Goal: Task Accomplishment & Management: Complete application form

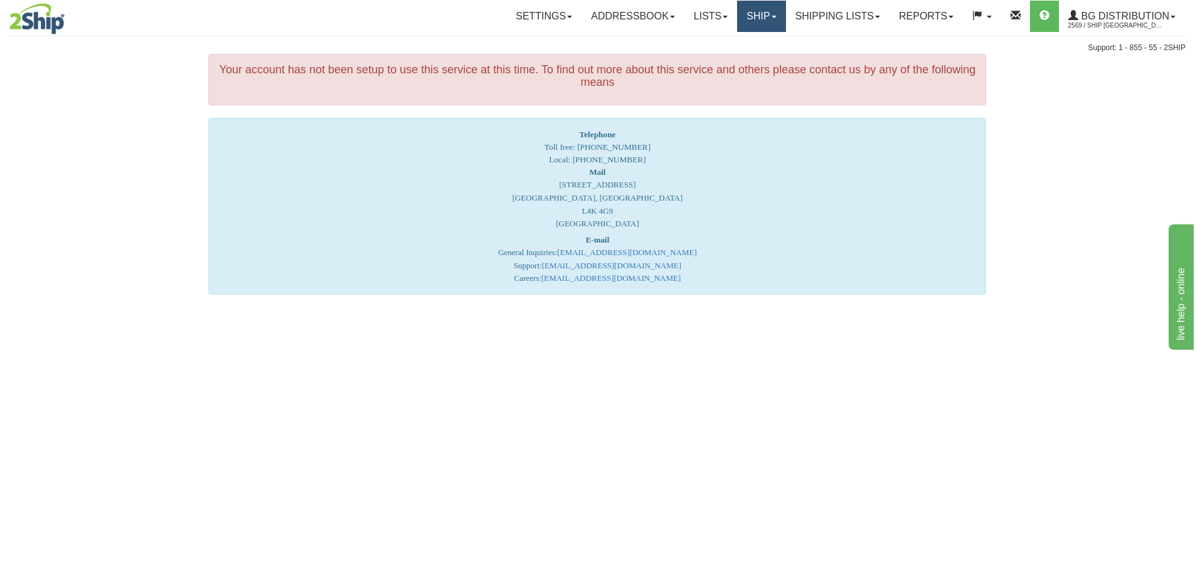
click at [753, 16] on link "Ship" at bounding box center [761, 16] width 48 height 31
click at [731, 43] on span "Ship Screen" at bounding box center [723, 44] width 48 height 10
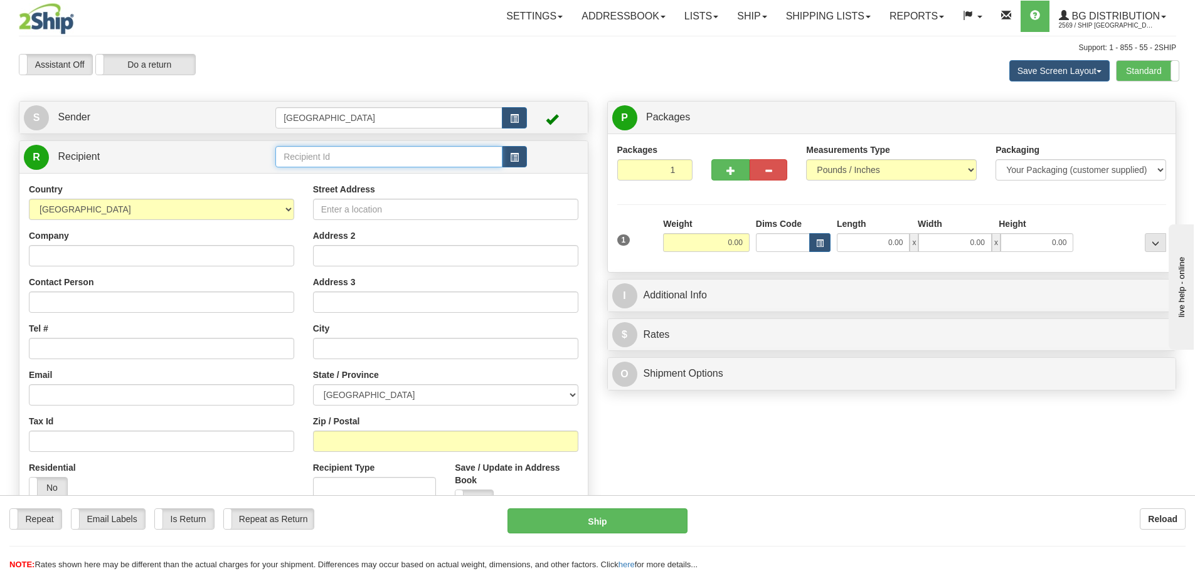
click at [331, 156] on input "text" at bounding box center [388, 156] width 227 height 21
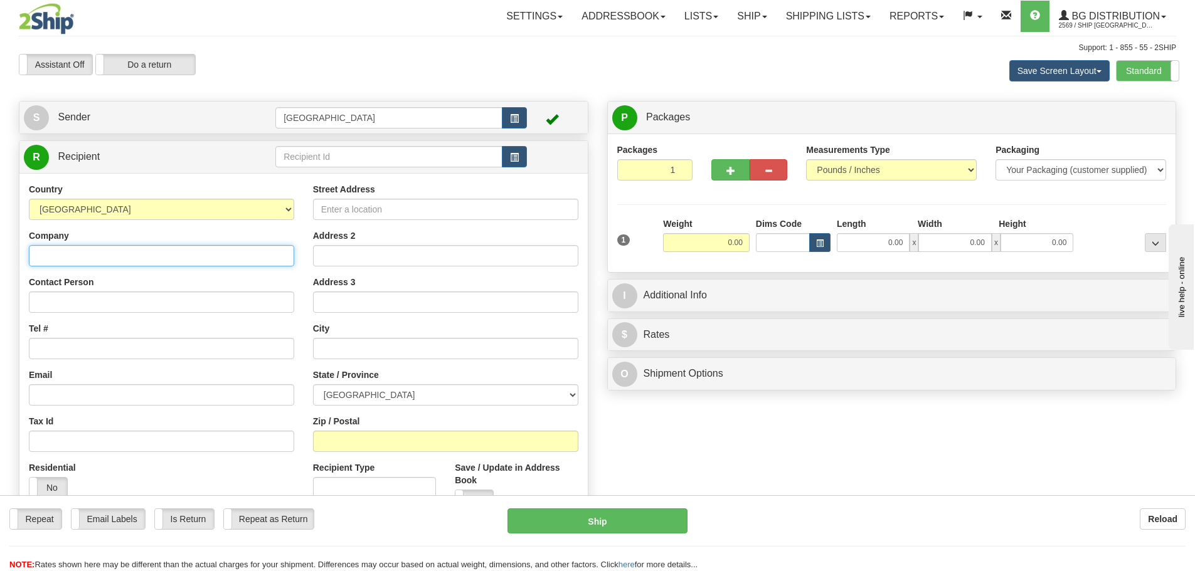
click at [164, 257] on input "Company" at bounding box center [161, 255] width 265 height 21
type input "CANADIAN TIRE C/O TIKI INTERNATIONAL"
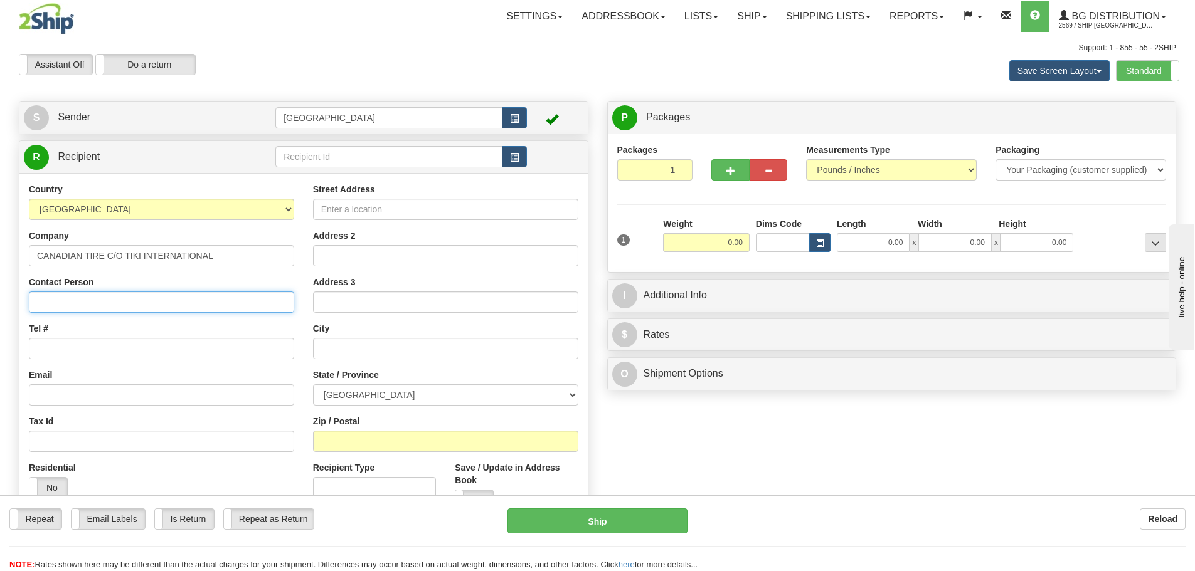
click at [129, 309] on input "Contact Person" at bounding box center [161, 302] width 265 height 21
type input "BRIAN"
click at [127, 349] on input "Tel #" at bounding box center [161, 348] width 265 height 21
type input "4032513667"
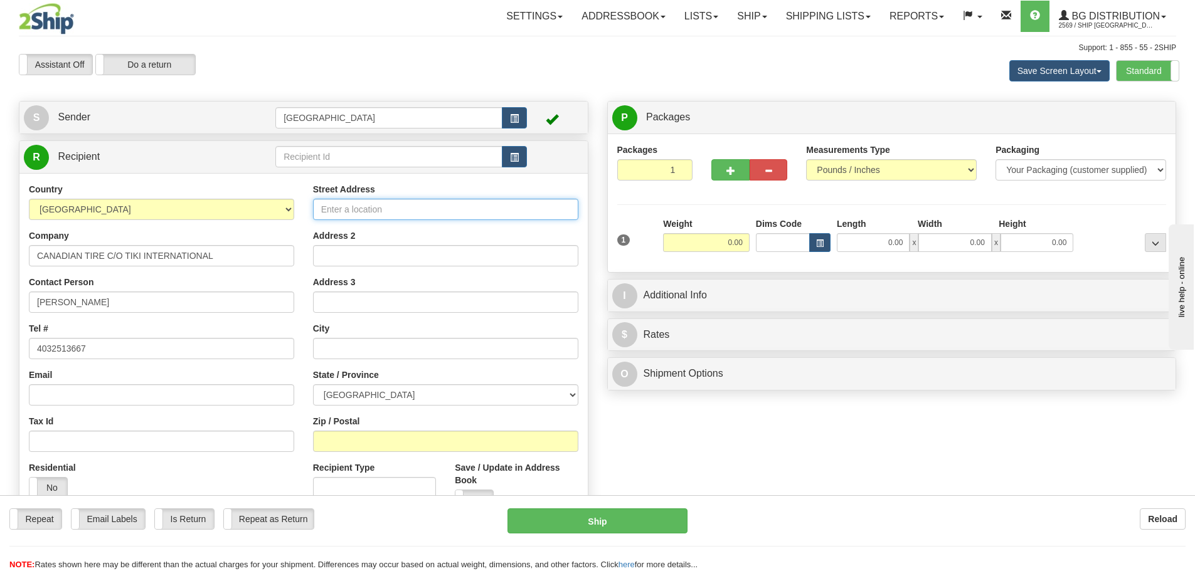
click at [365, 209] on input "Street Address" at bounding box center [445, 209] width 265 height 21
type input "4215 70TH AVE"
click at [345, 346] on input "text" at bounding box center [445, 348] width 265 height 21
type input "LLOYDMINISTER"
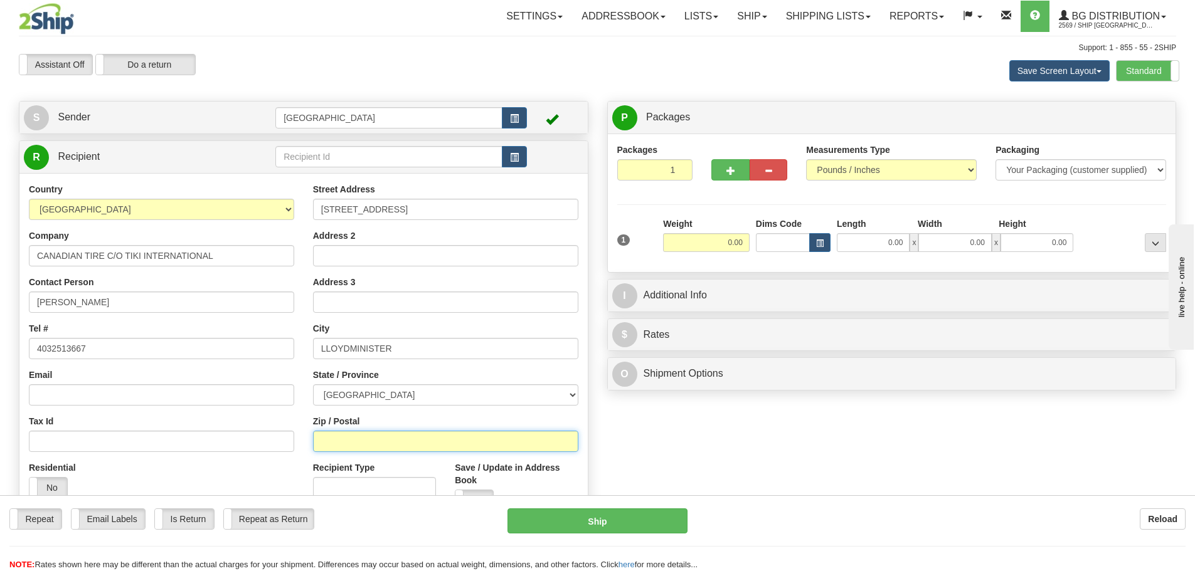
click at [358, 443] on input "Zip / Postal" at bounding box center [445, 441] width 265 height 21
type input "T9V 2X2"
click at [740, 241] on input "0.00" at bounding box center [706, 242] width 87 height 19
type input "3.00"
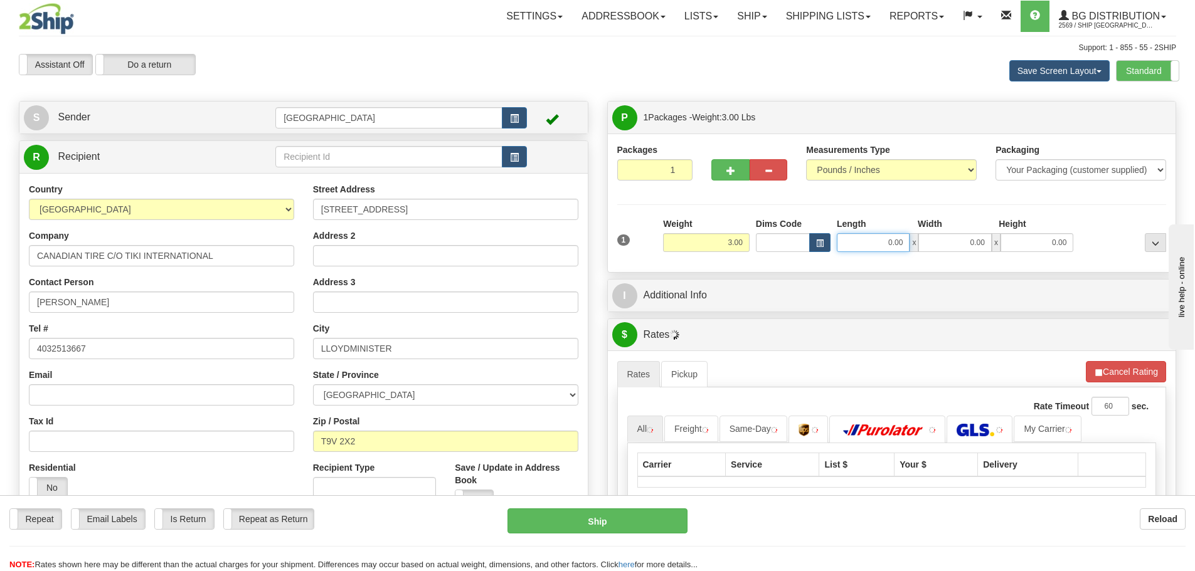
click at [899, 245] on input "0.00" at bounding box center [873, 242] width 73 height 19
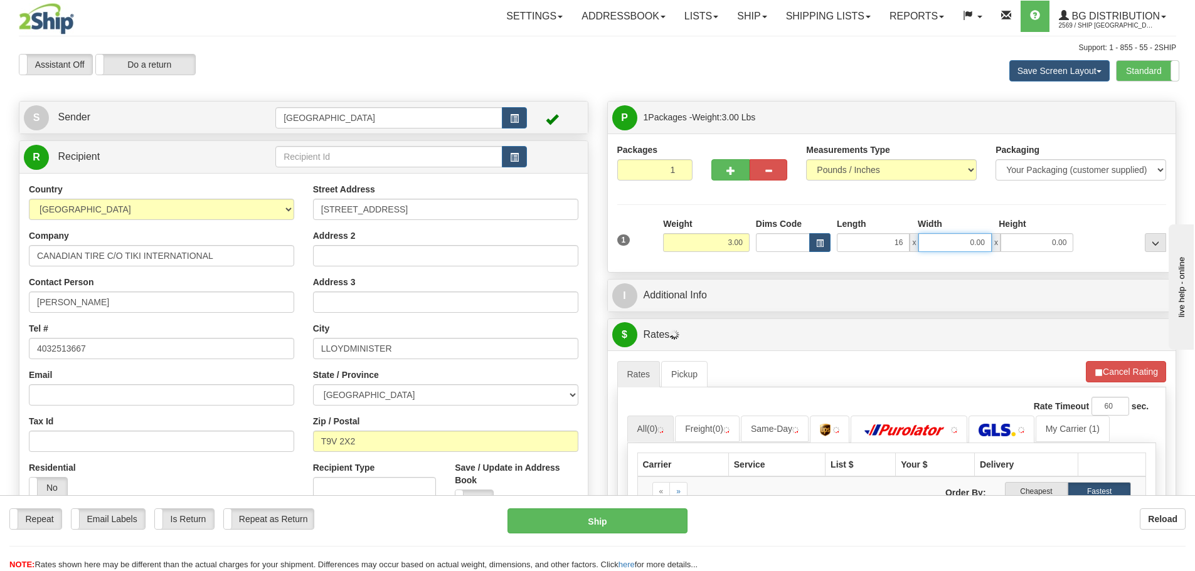
type input "16.00"
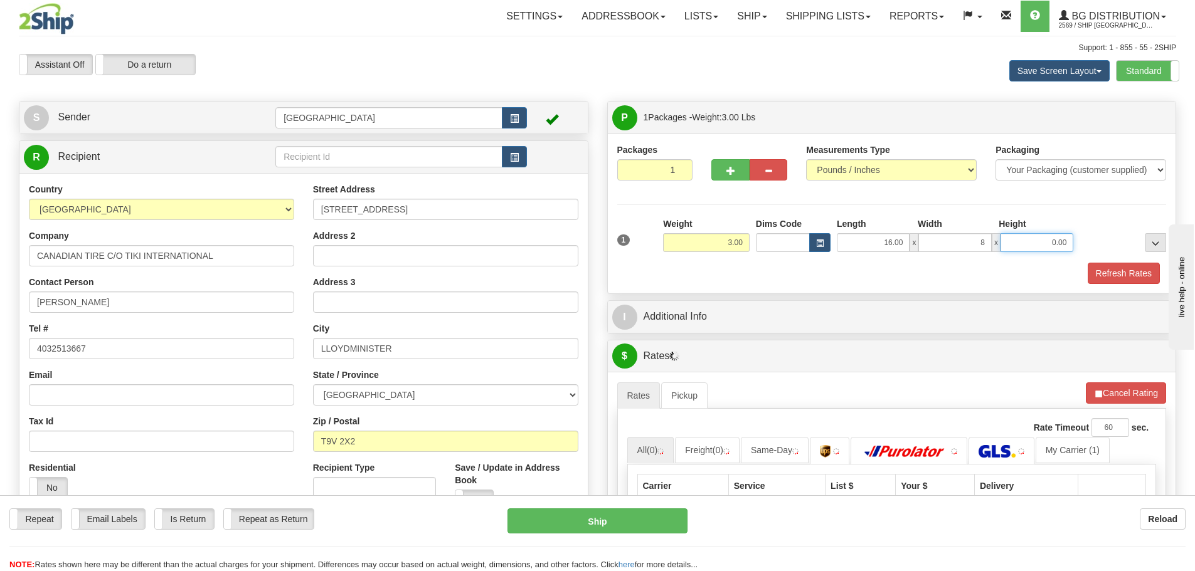
type input "8.00"
type input "7.00"
click at [1116, 273] on button "Refresh Rates" at bounding box center [1124, 273] width 72 height 21
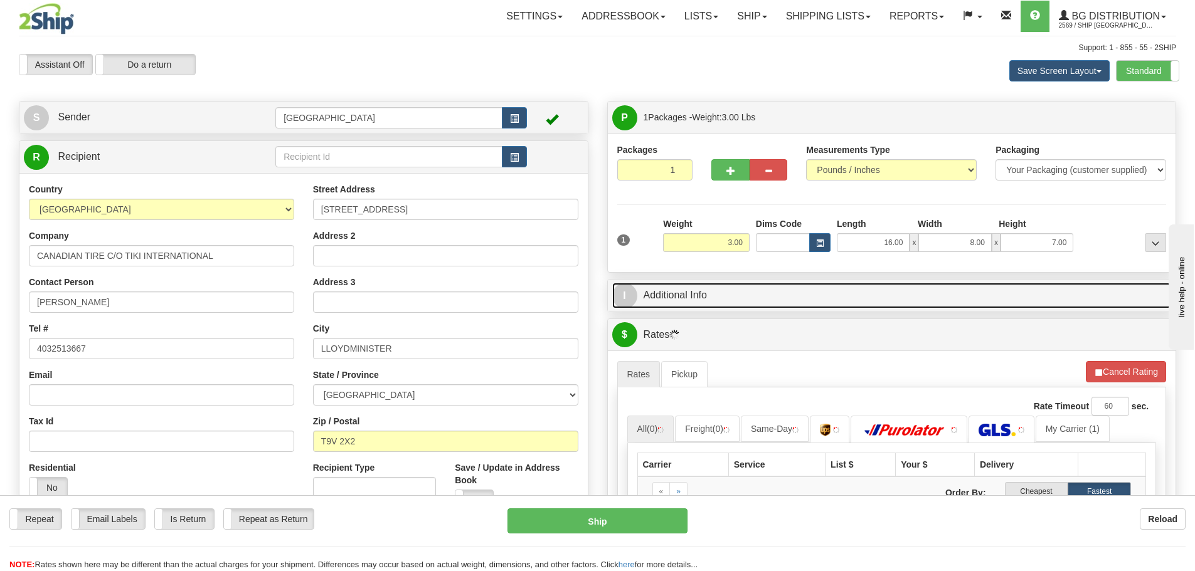
click at [815, 297] on link "I Additional Info" at bounding box center [891, 296] width 559 height 26
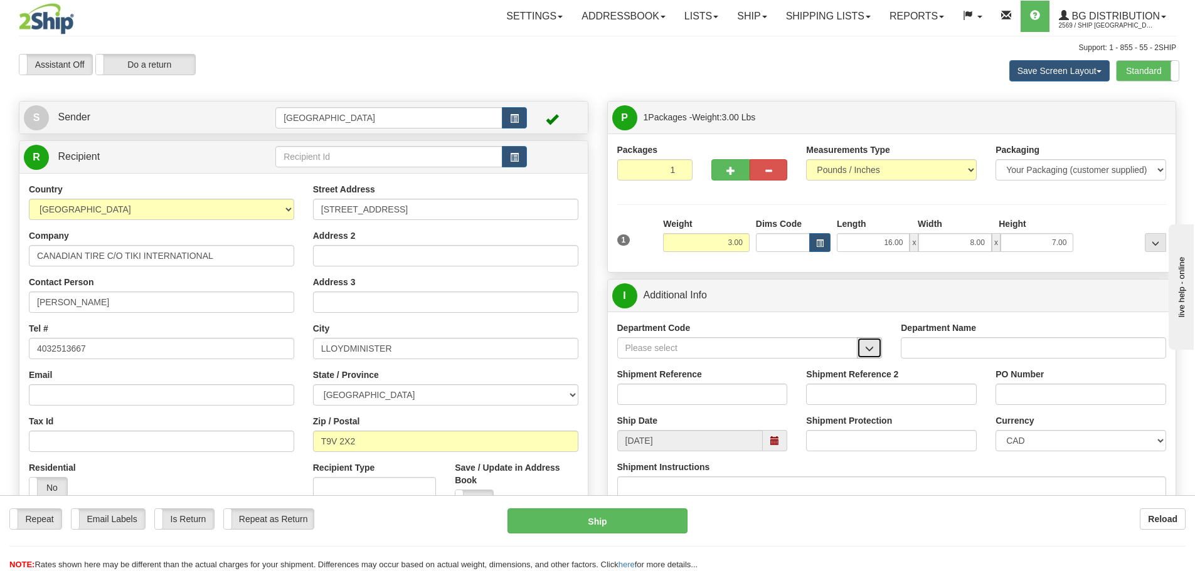
click at [870, 349] on span "button" at bounding box center [869, 349] width 9 height 8
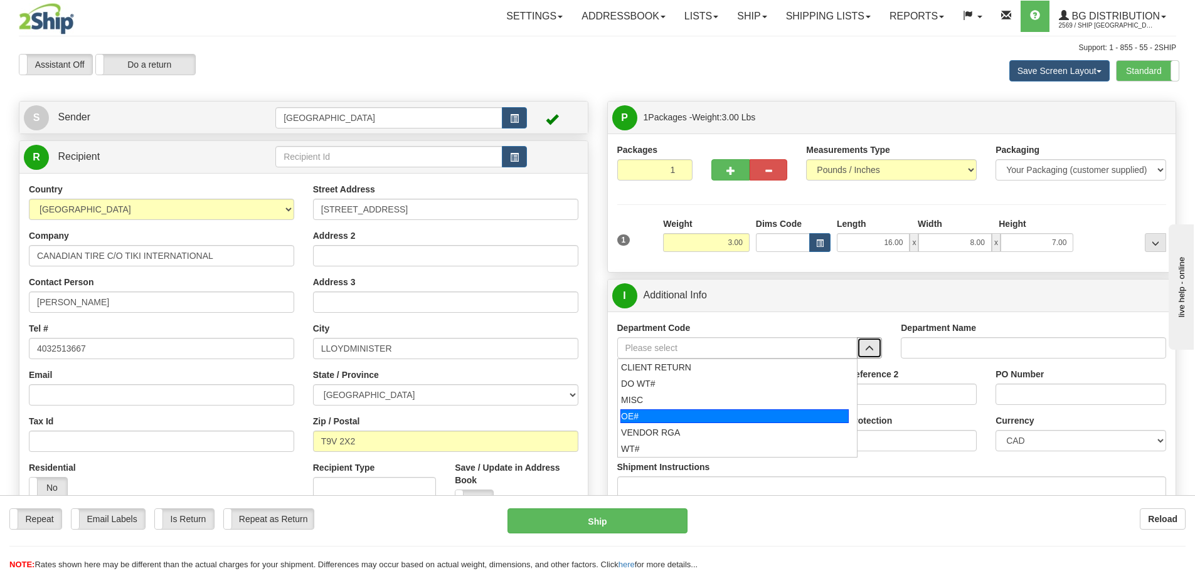
click at [684, 416] on div "OE#" at bounding box center [734, 417] width 228 height 14
type input "OE#"
type input "ORDERS"
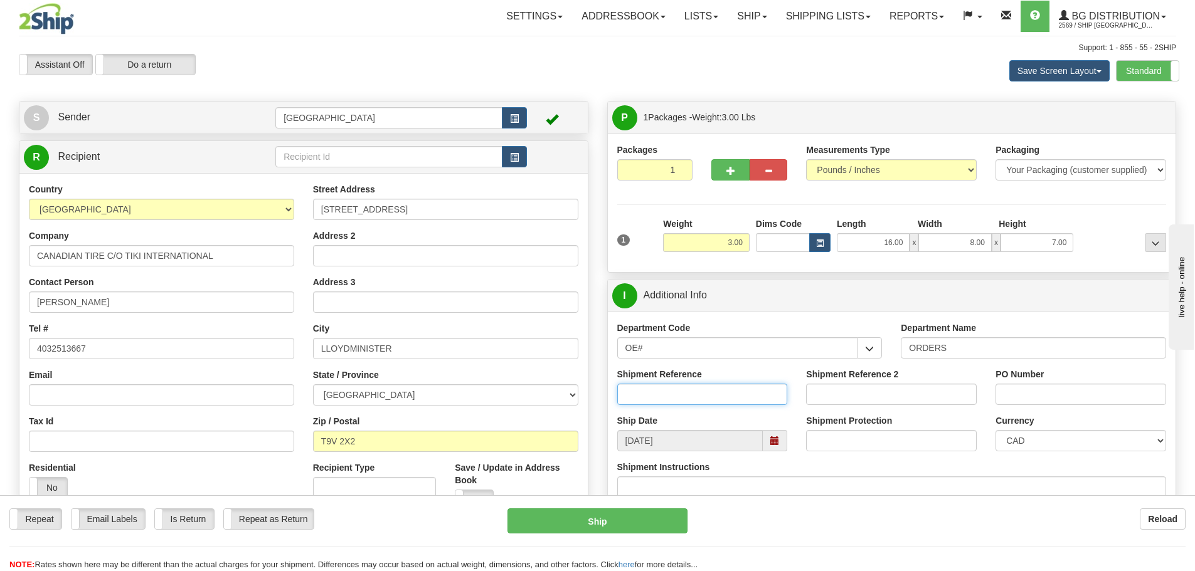
click at [692, 396] on input "Shipment Reference" at bounding box center [702, 394] width 171 height 21
type input "90041340-00"
click at [1019, 395] on input "PO Number" at bounding box center [1080, 394] width 171 height 21
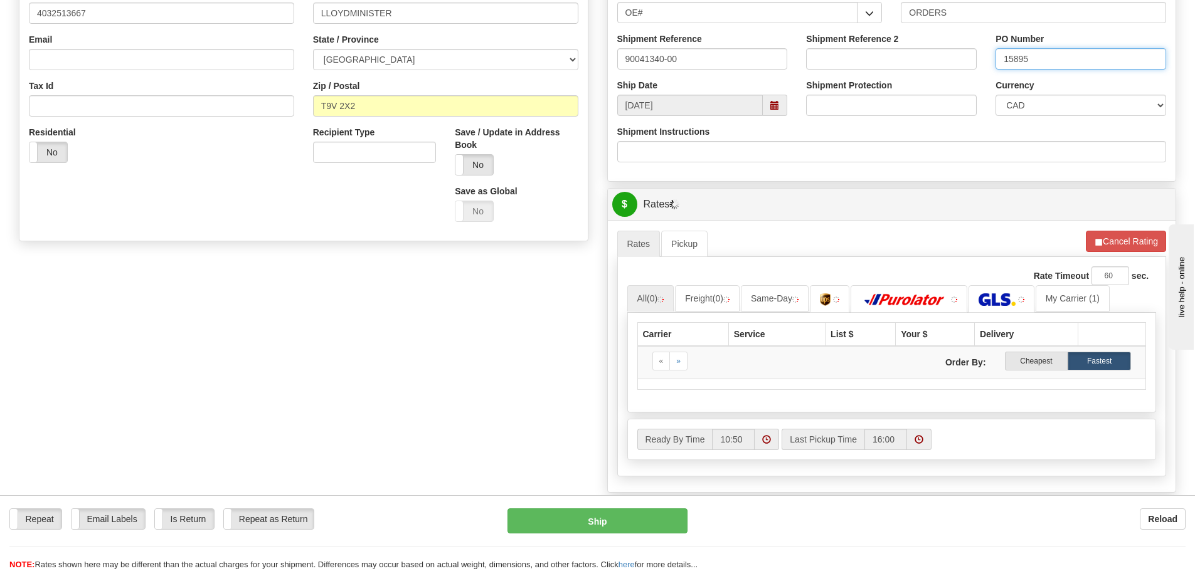
scroll to position [314, 0]
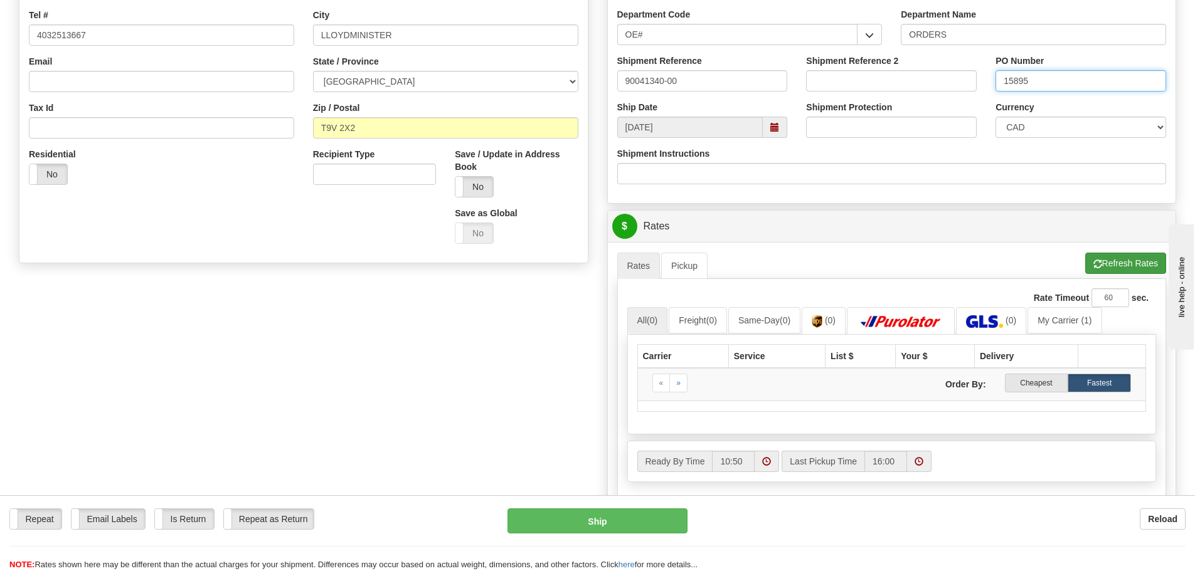
type input "15895"
click at [1110, 262] on button "Refresh Rates" at bounding box center [1125, 263] width 81 height 21
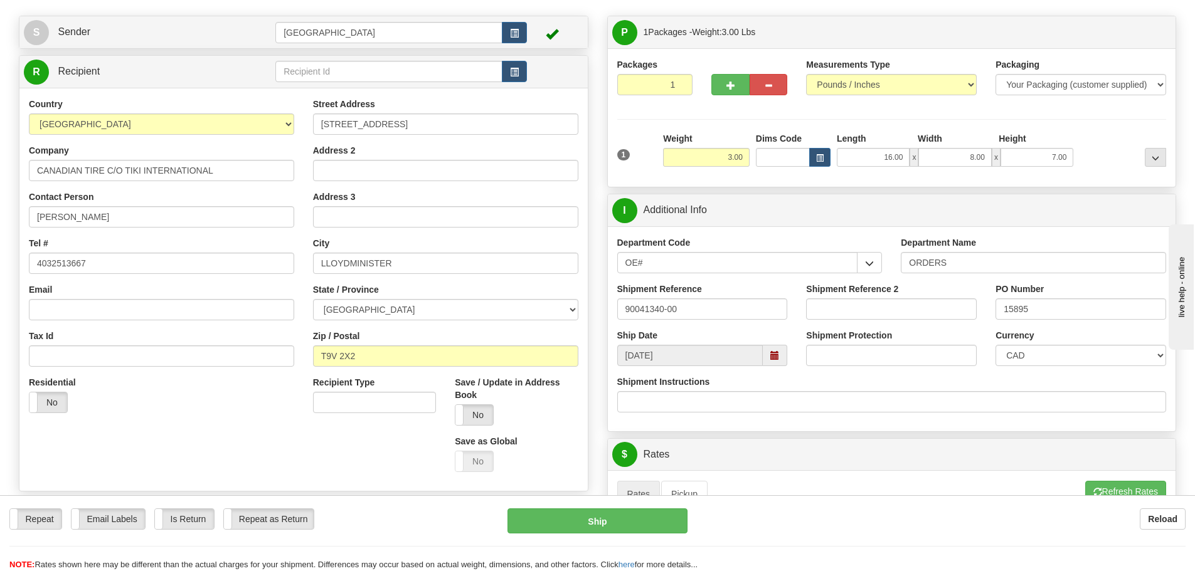
scroll to position [0, 0]
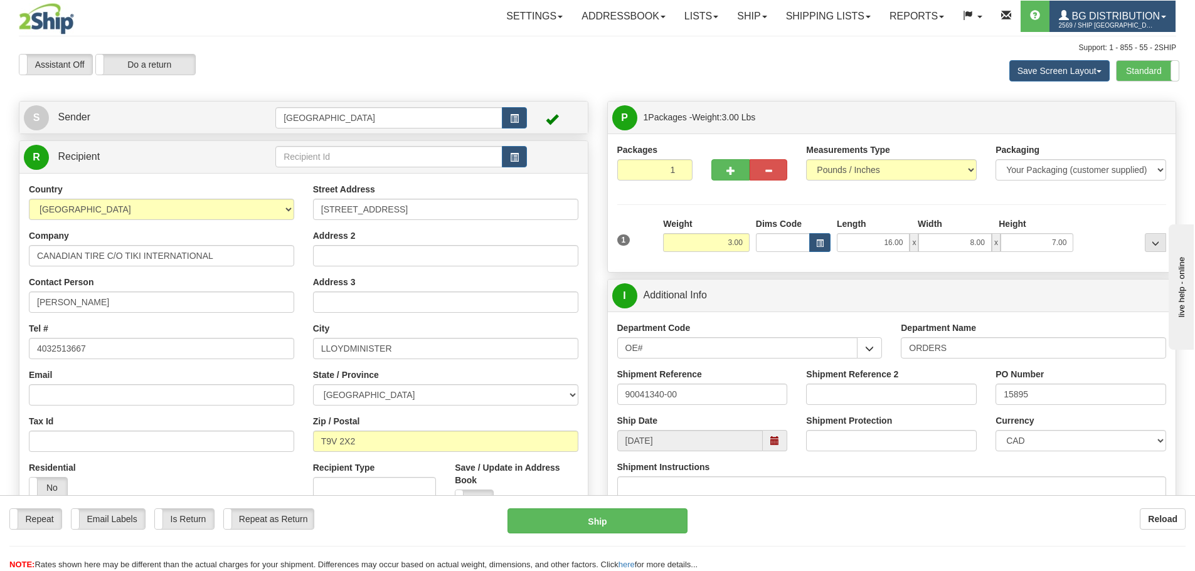
click at [1099, 14] on span "BG Distribution" at bounding box center [1114, 16] width 91 height 11
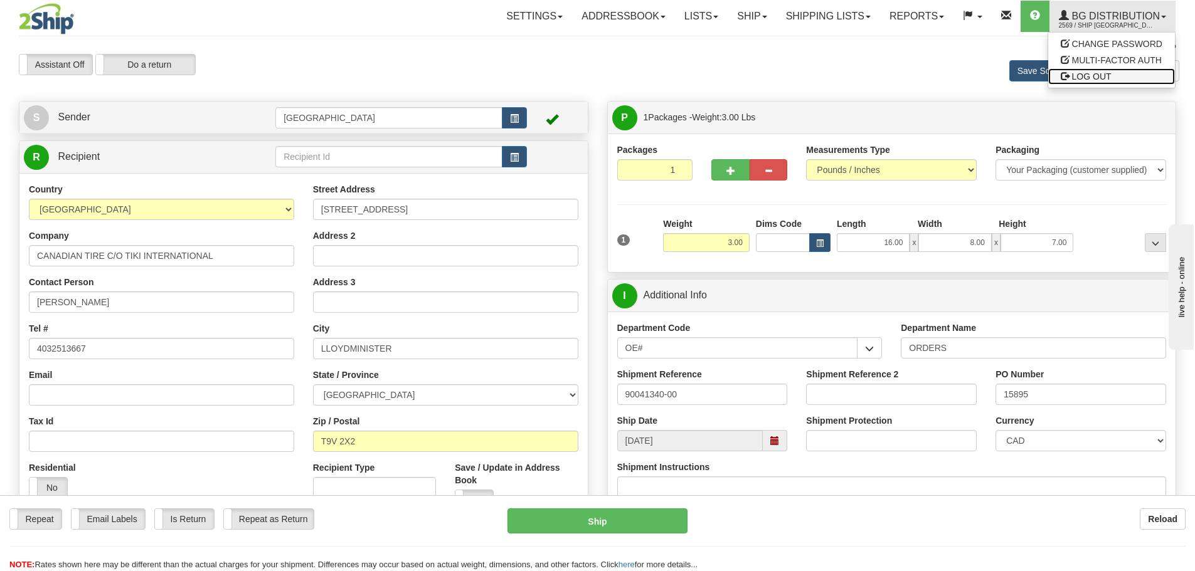
click at [1086, 76] on span "LOG OUT" at bounding box center [1092, 77] width 40 height 10
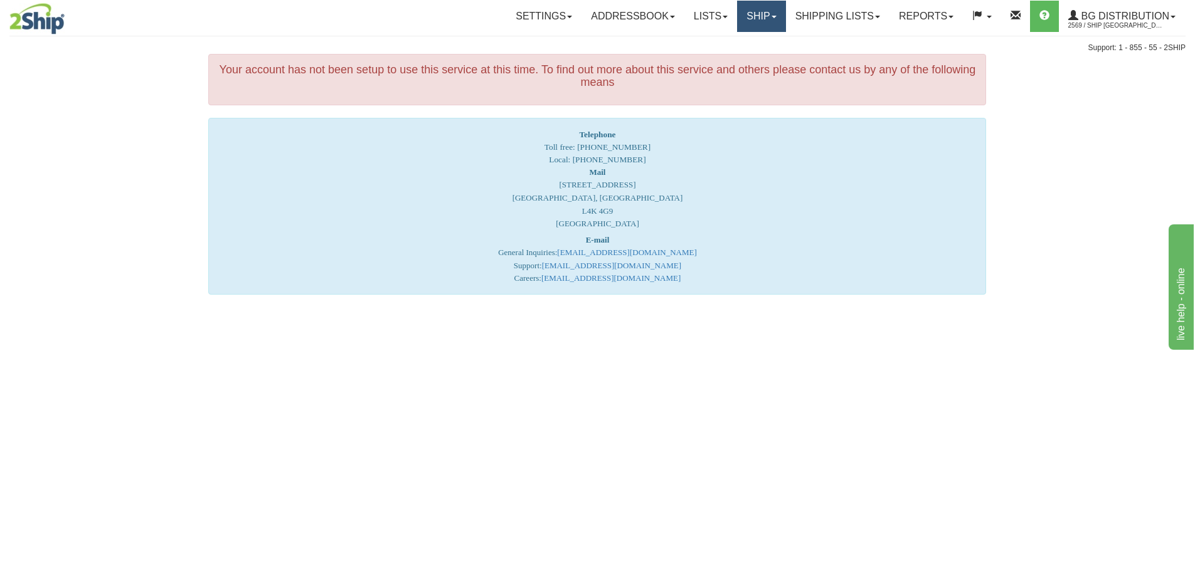
click at [758, 13] on link "Ship" at bounding box center [761, 16] width 48 height 31
click at [713, 44] on span "Ship Screen" at bounding box center [723, 44] width 48 height 10
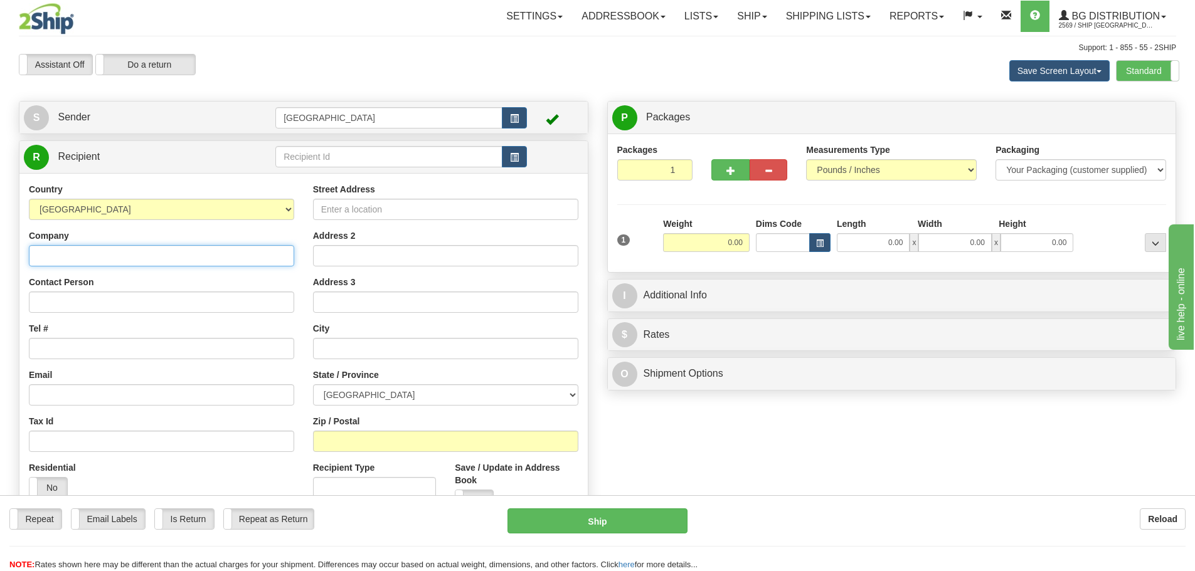
click at [190, 255] on input "Company" at bounding box center [161, 255] width 265 height 21
type input "CANADIAN TIRE C/O TIKI INTERNATIONAL"
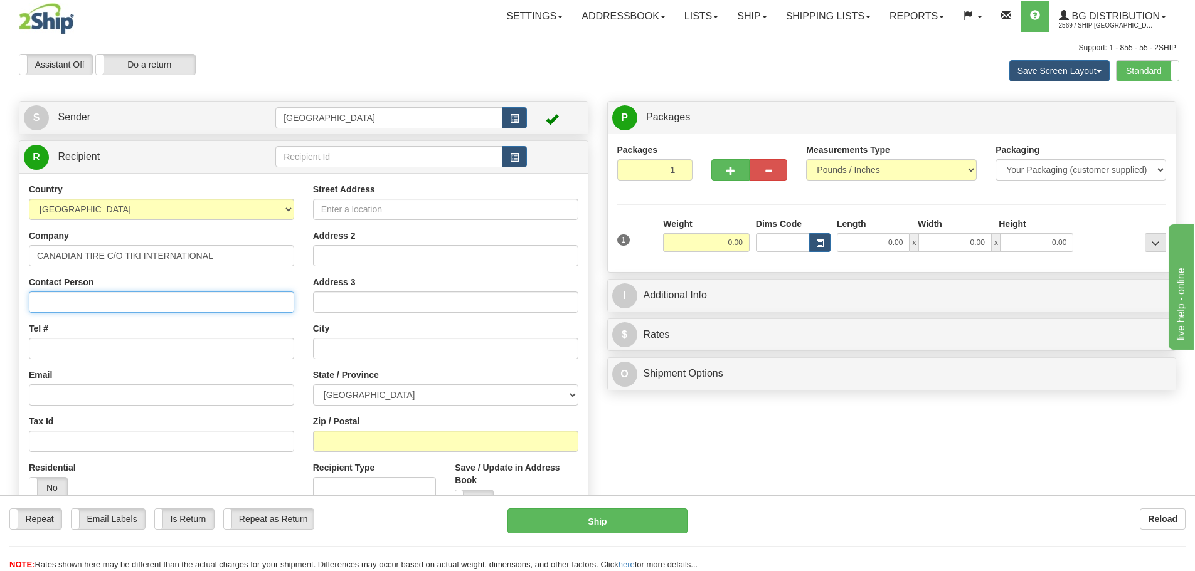
click at [118, 304] on input "Contact Person" at bounding box center [161, 302] width 265 height 21
type input "BRIAN"
click at [133, 342] on input "Tel #" at bounding box center [161, 348] width 265 height 21
type input "4032513667"
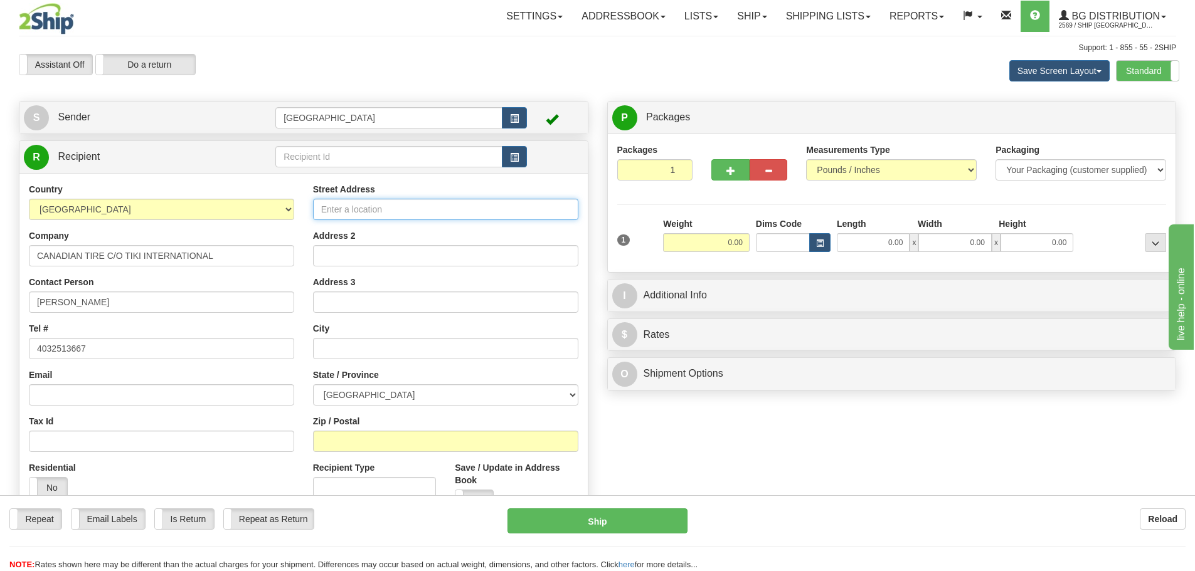
click at [354, 204] on input "Street Address" at bounding box center [445, 209] width 265 height 21
type input "4215 70TH AVE"
click at [361, 356] on input "text" at bounding box center [445, 348] width 265 height 21
type input "LLOYDMINISTER"
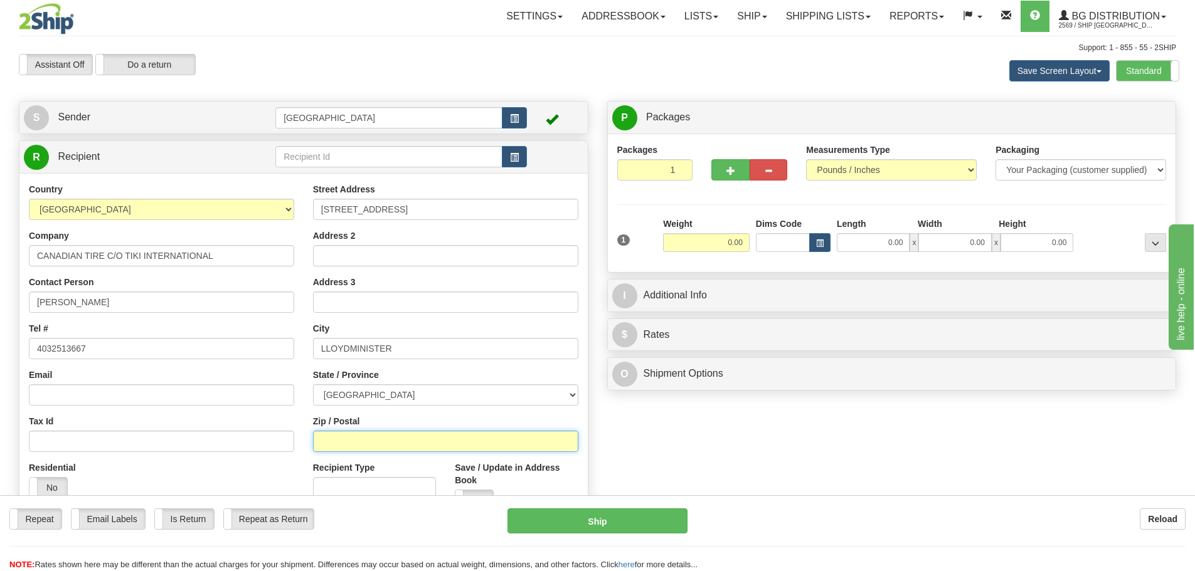
click at [375, 437] on input "Zip / Postal" at bounding box center [445, 441] width 265 height 21
type input "T9V 2X2"
click at [744, 241] on input "0.00" at bounding box center [706, 242] width 87 height 19
type input "3.00"
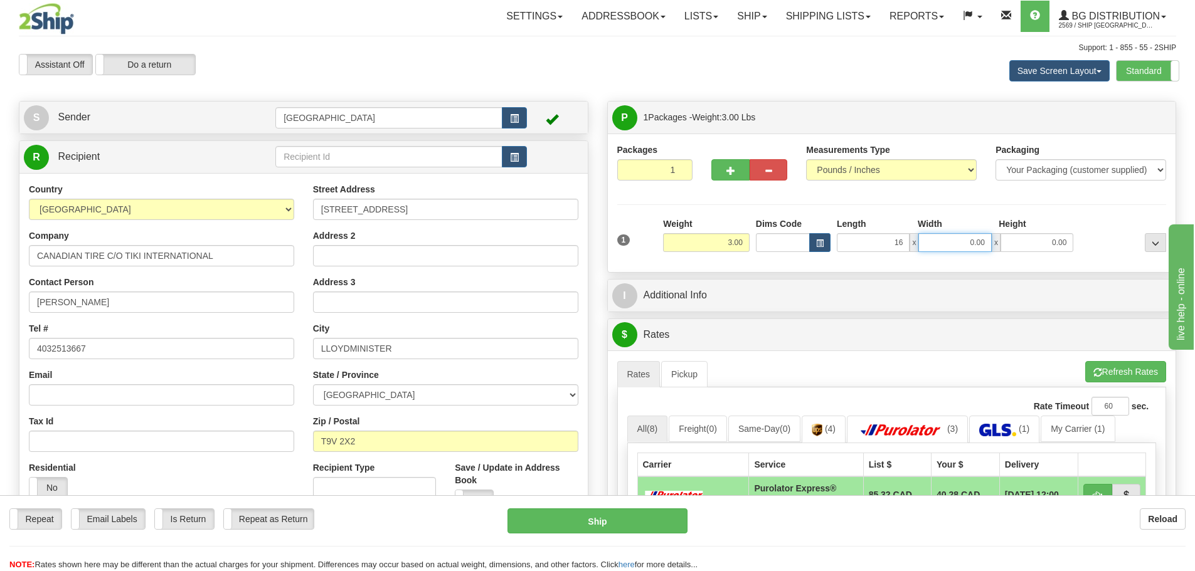
type input "16.00"
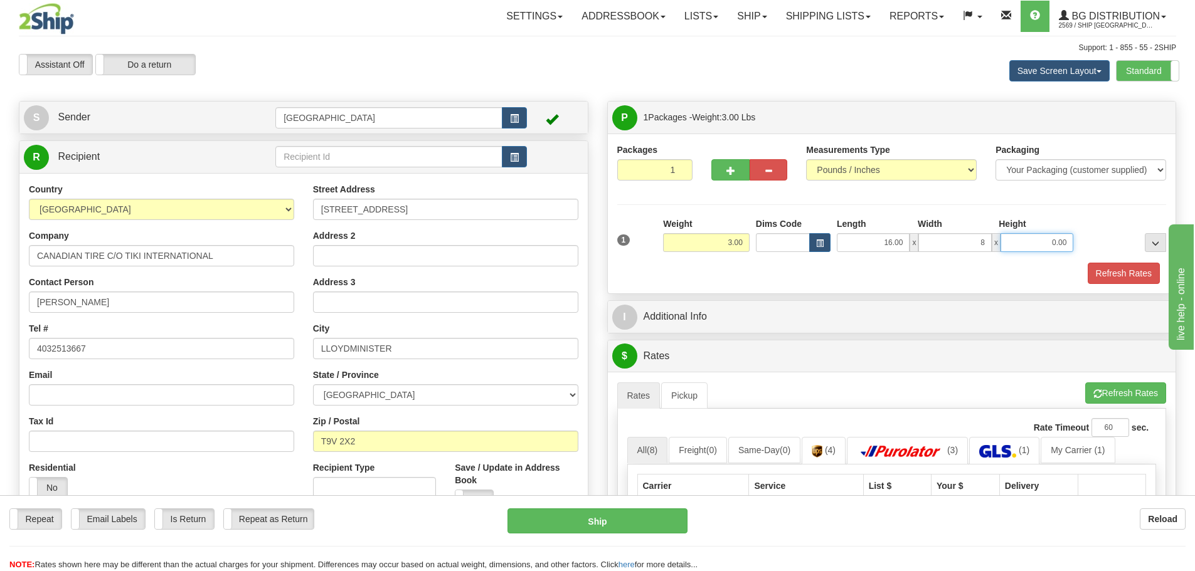
type input "8.00"
type input "7.00"
click at [1116, 271] on button "Refresh Rates" at bounding box center [1124, 273] width 72 height 21
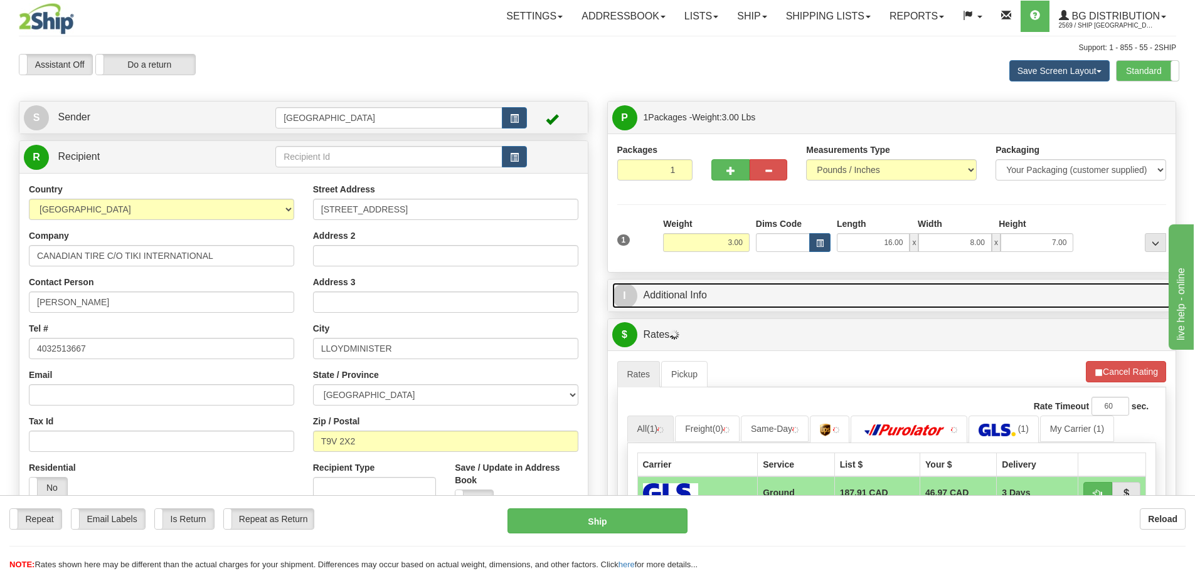
click at [818, 299] on link "I Additional Info" at bounding box center [891, 296] width 559 height 26
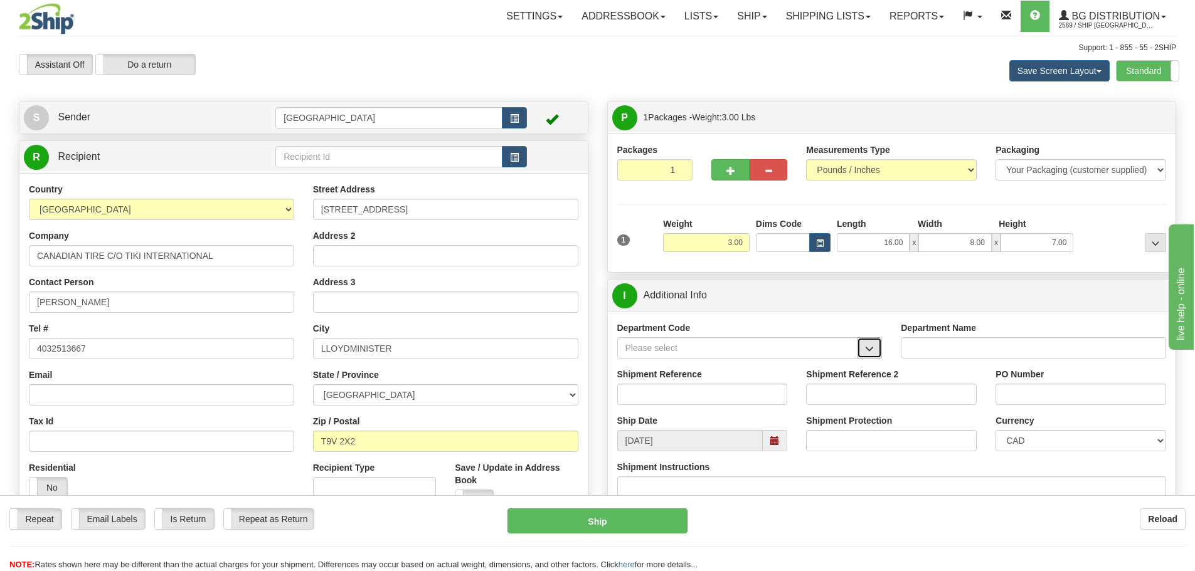
click at [872, 349] on span "button" at bounding box center [869, 349] width 9 height 8
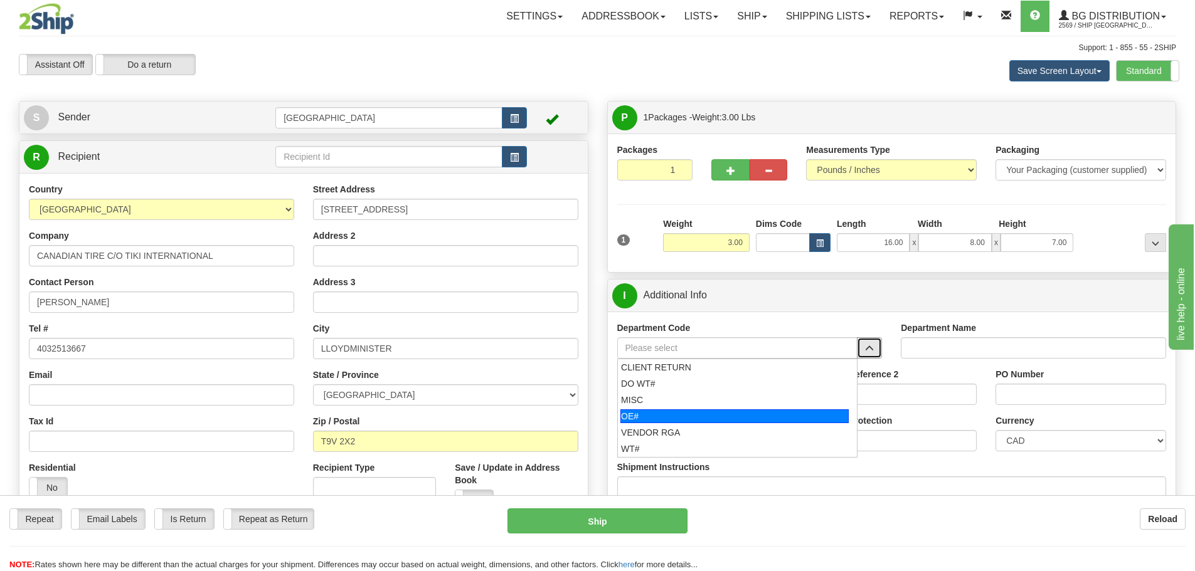
click at [714, 412] on div "OE#" at bounding box center [734, 417] width 228 height 14
type input "OE#"
type input "ORDERS"
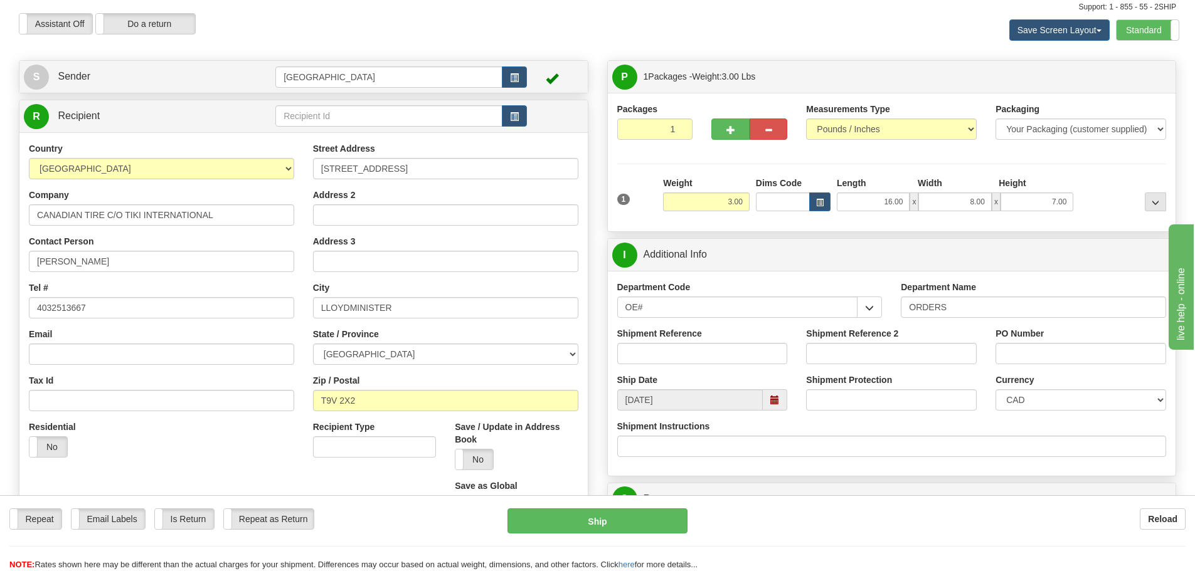
scroll to position [63, 0]
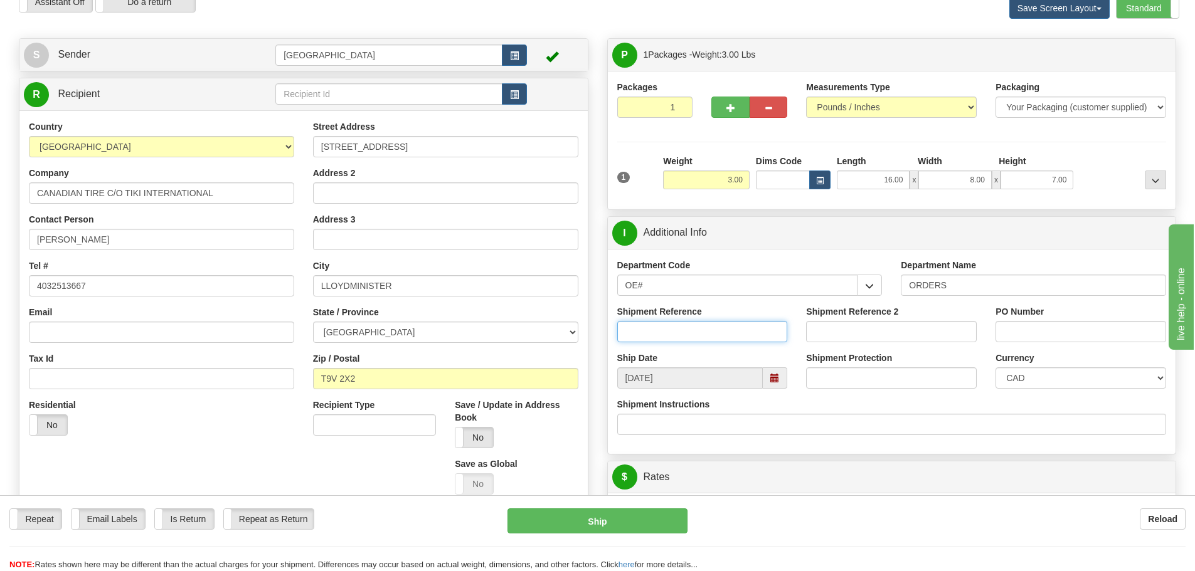
click at [723, 334] on input "Shipment Reference" at bounding box center [702, 331] width 171 height 21
type input "90041340-00"
click at [1027, 337] on input "PO Number" at bounding box center [1080, 331] width 171 height 21
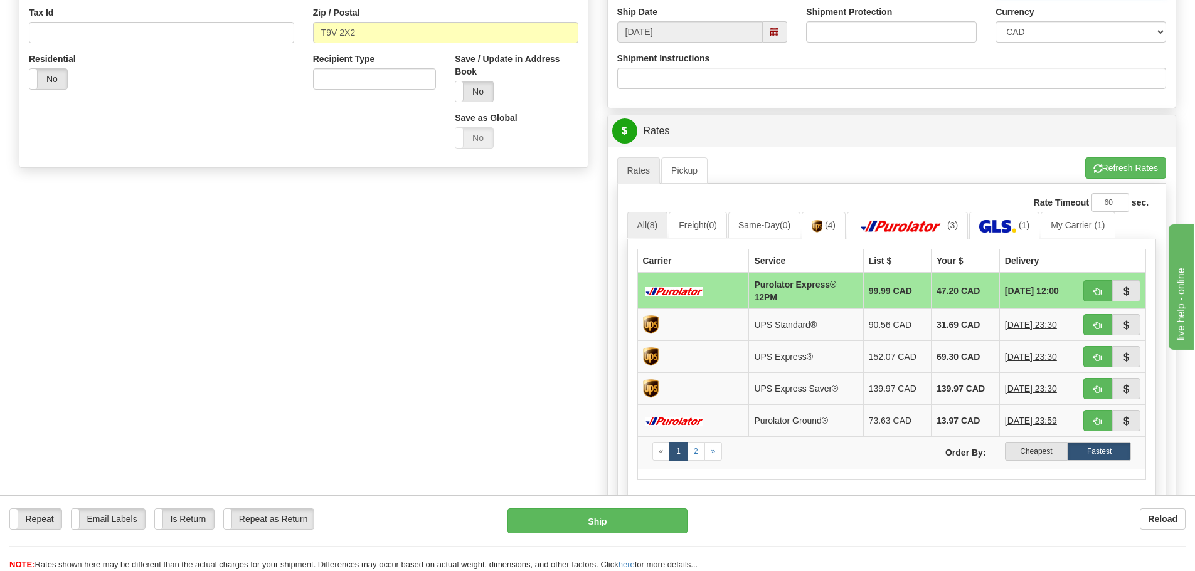
scroll to position [439, 0]
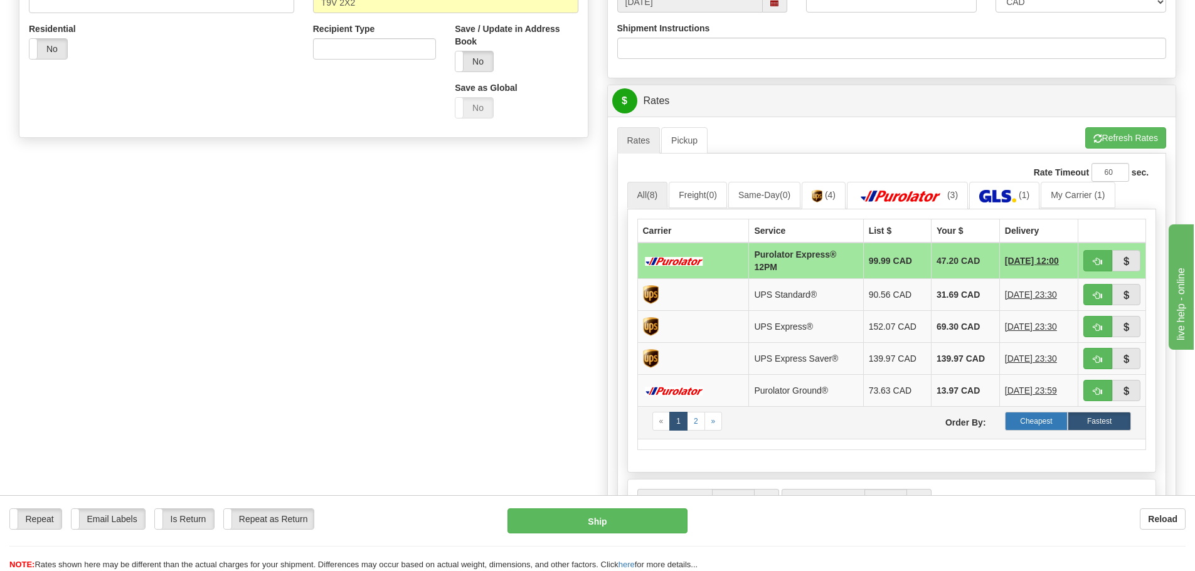
type input "15895"
click at [1016, 418] on label "Cheapest" at bounding box center [1036, 421] width 63 height 19
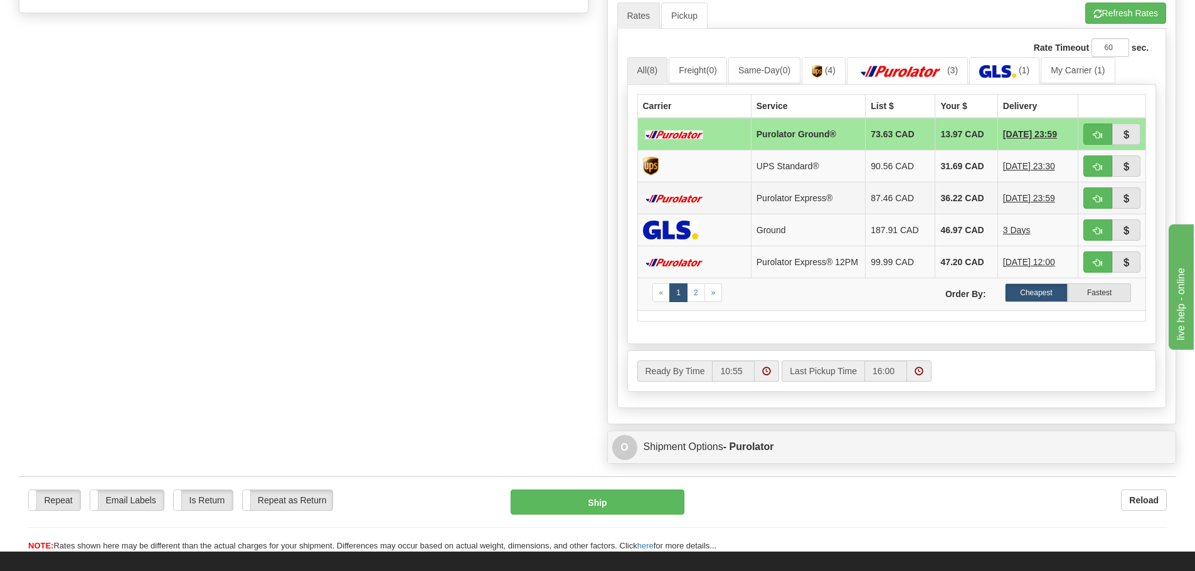
scroll to position [565, 0]
click at [1098, 295] on label "Fastest" at bounding box center [1099, 292] width 63 height 19
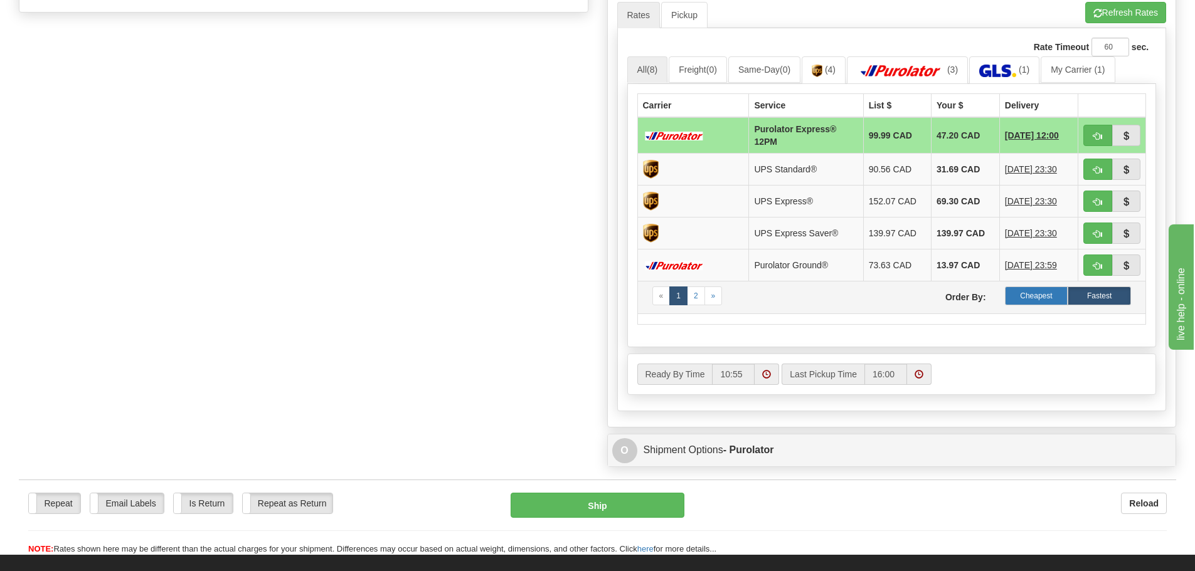
click at [1021, 295] on label "Cheapest" at bounding box center [1036, 296] width 63 height 19
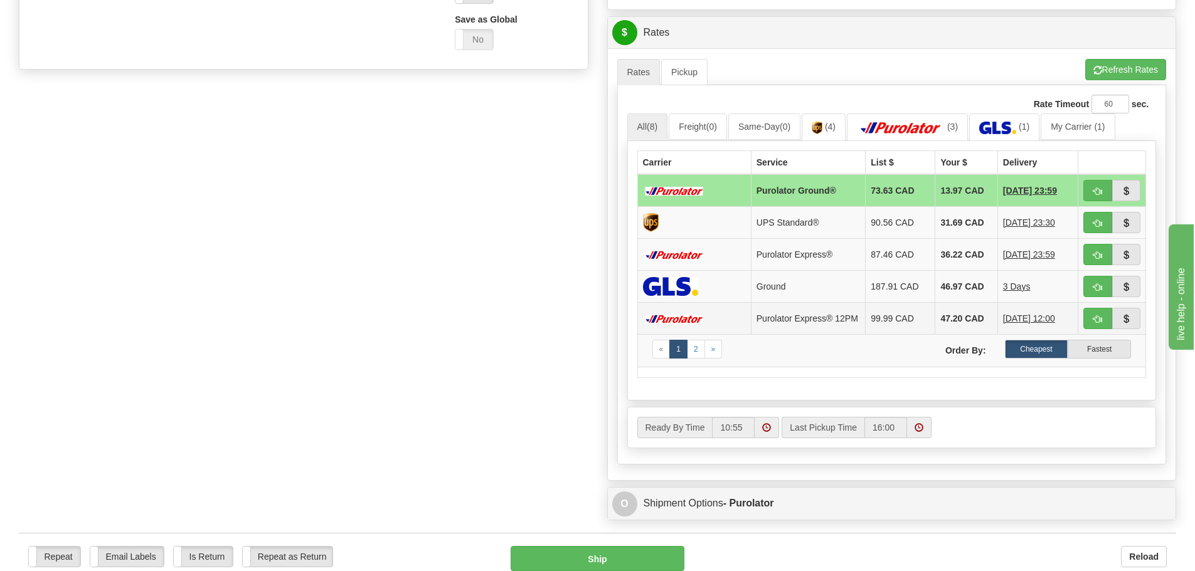
scroll to position [439, 0]
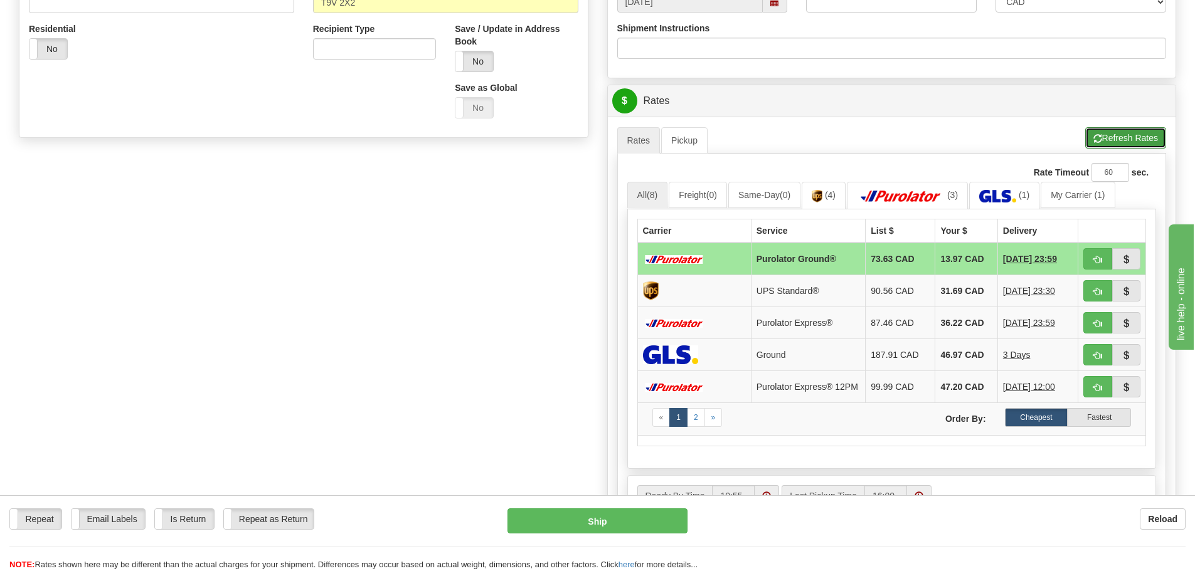
click at [1103, 133] on button "Refresh Rates" at bounding box center [1125, 137] width 81 height 21
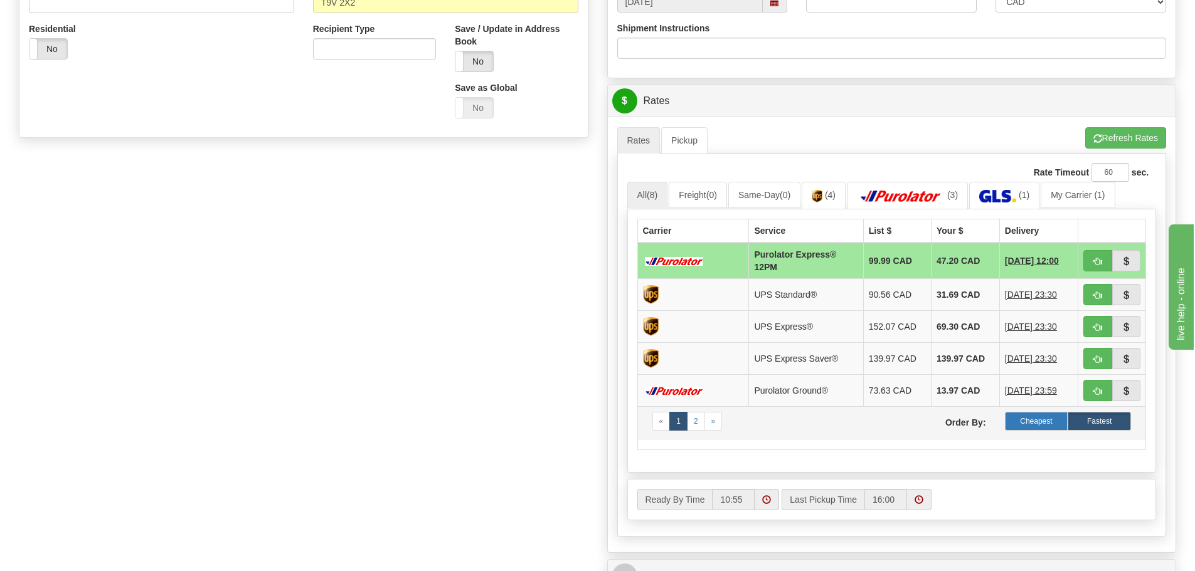
click at [1031, 416] on label "Cheapest" at bounding box center [1036, 421] width 63 height 19
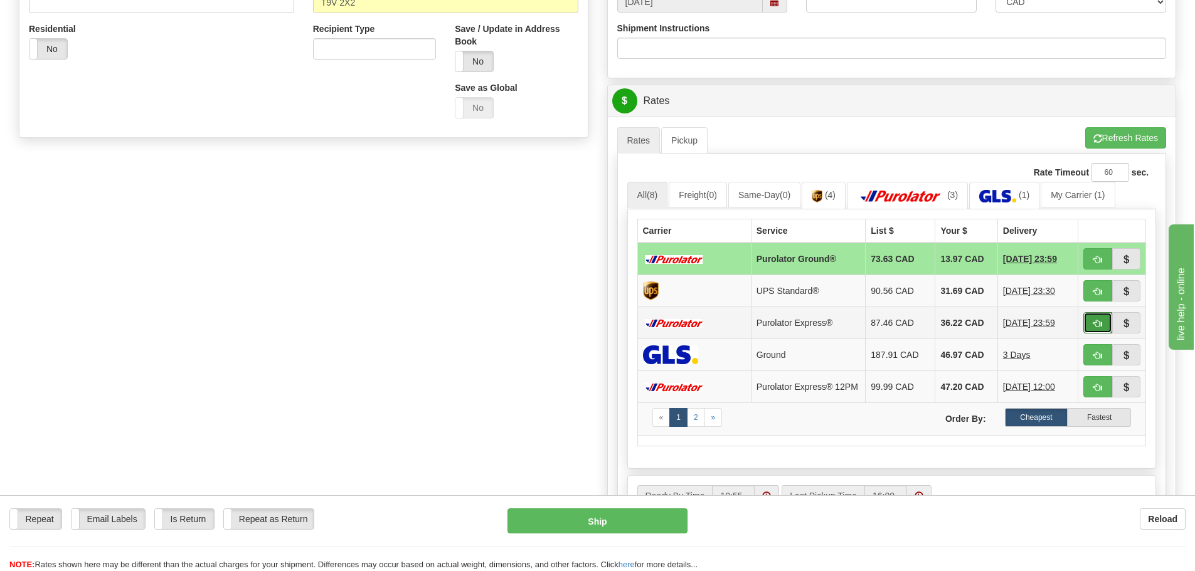
click at [1098, 321] on span "button" at bounding box center [1097, 324] width 9 height 8
type input "202"
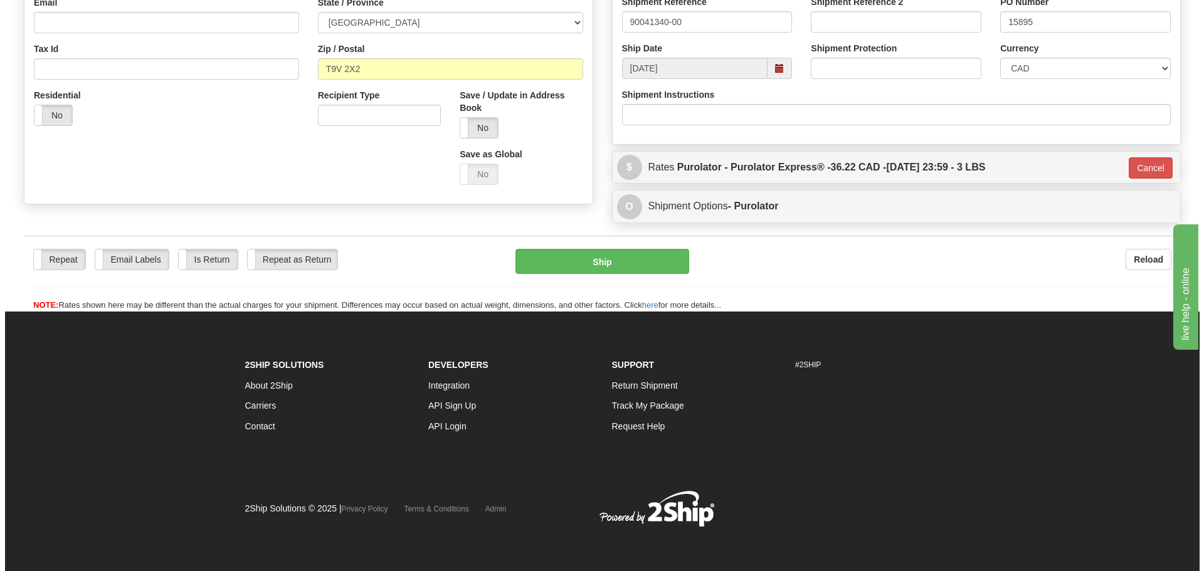
scroll to position [373, 0]
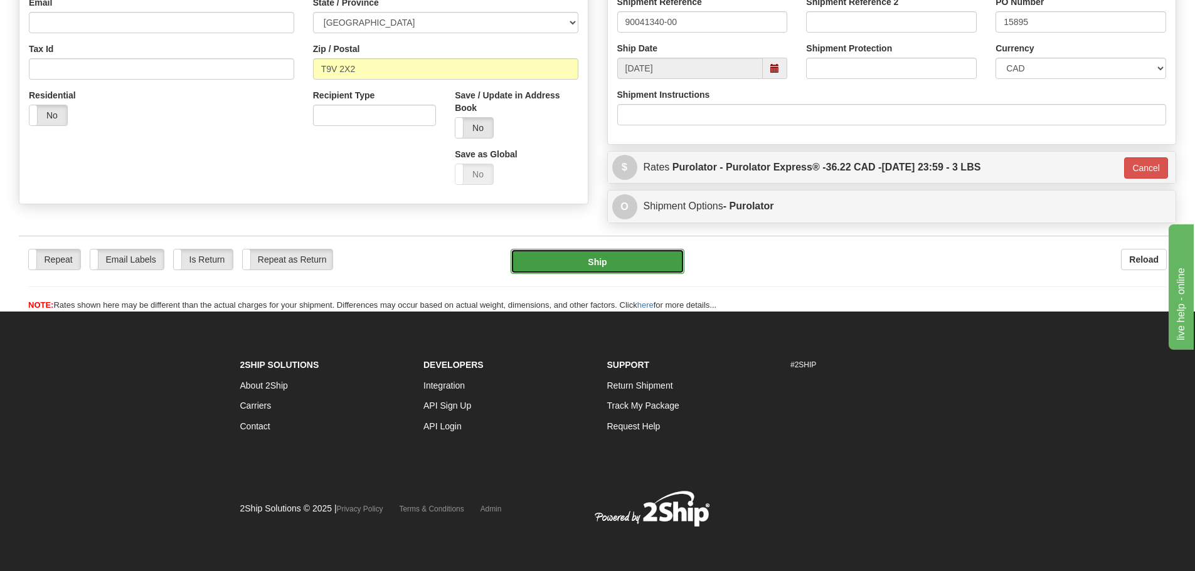
click at [610, 258] on button "Ship" at bounding box center [598, 261] width 174 height 25
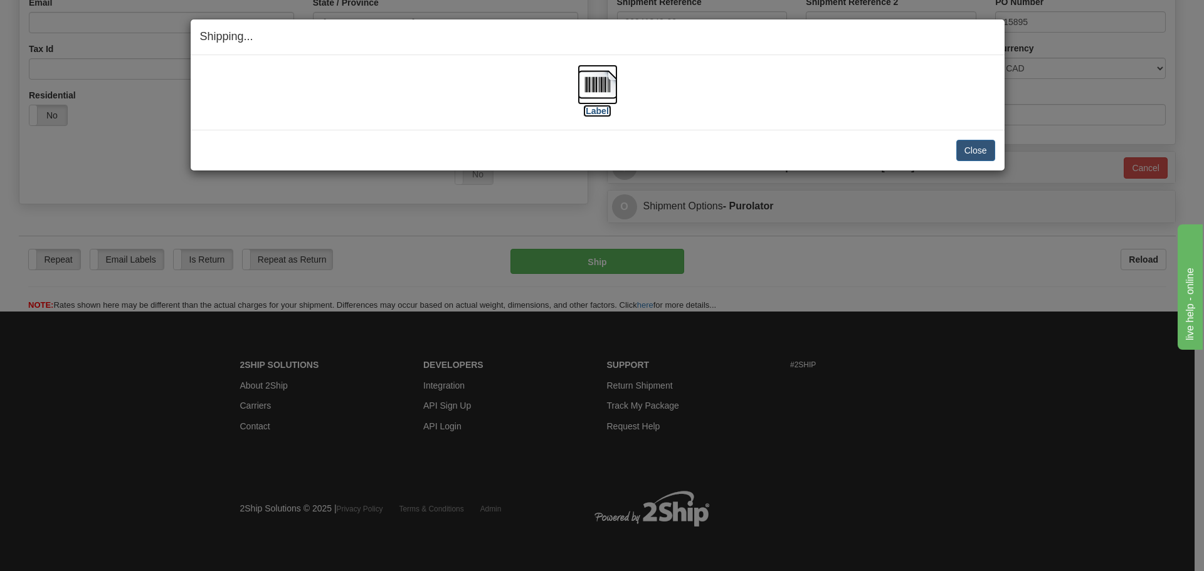
click at [600, 112] on label "[Label]" at bounding box center [597, 111] width 29 height 13
click at [971, 149] on button "Close" at bounding box center [976, 150] width 39 height 21
